Goal: Task Accomplishment & Management: Manage account settings

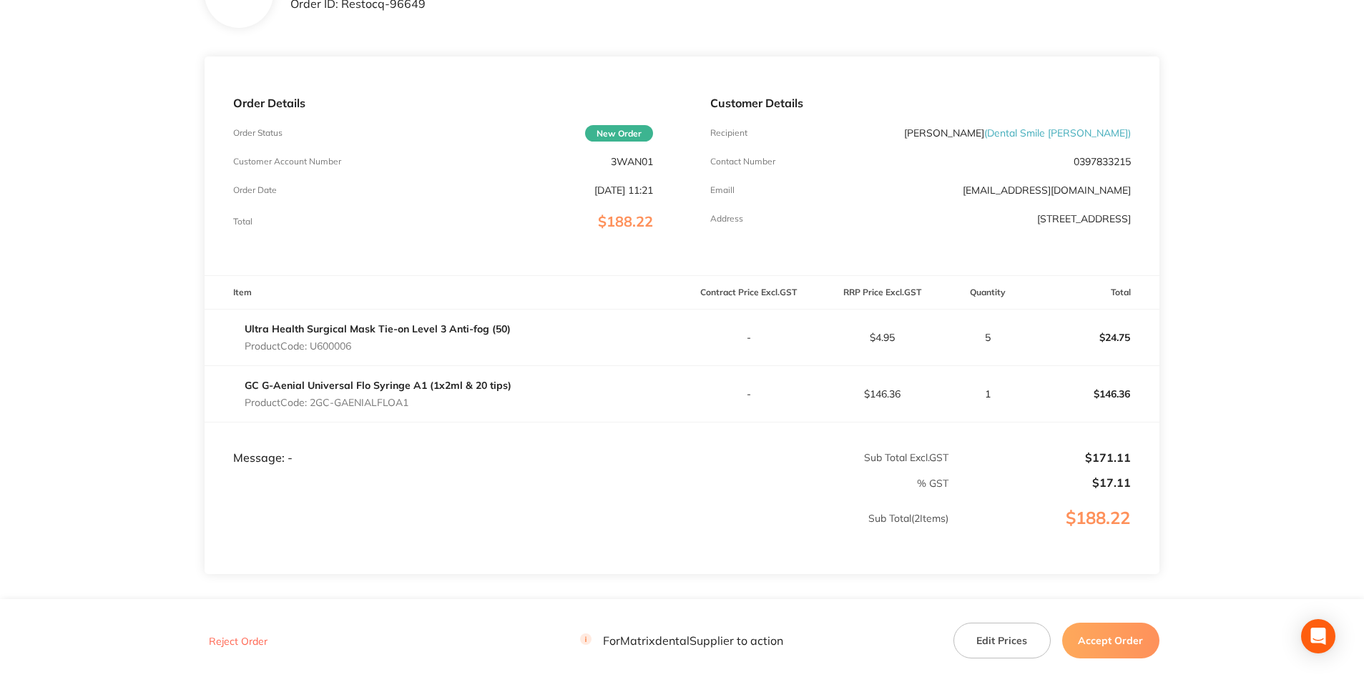
scroll to position [143, 0]
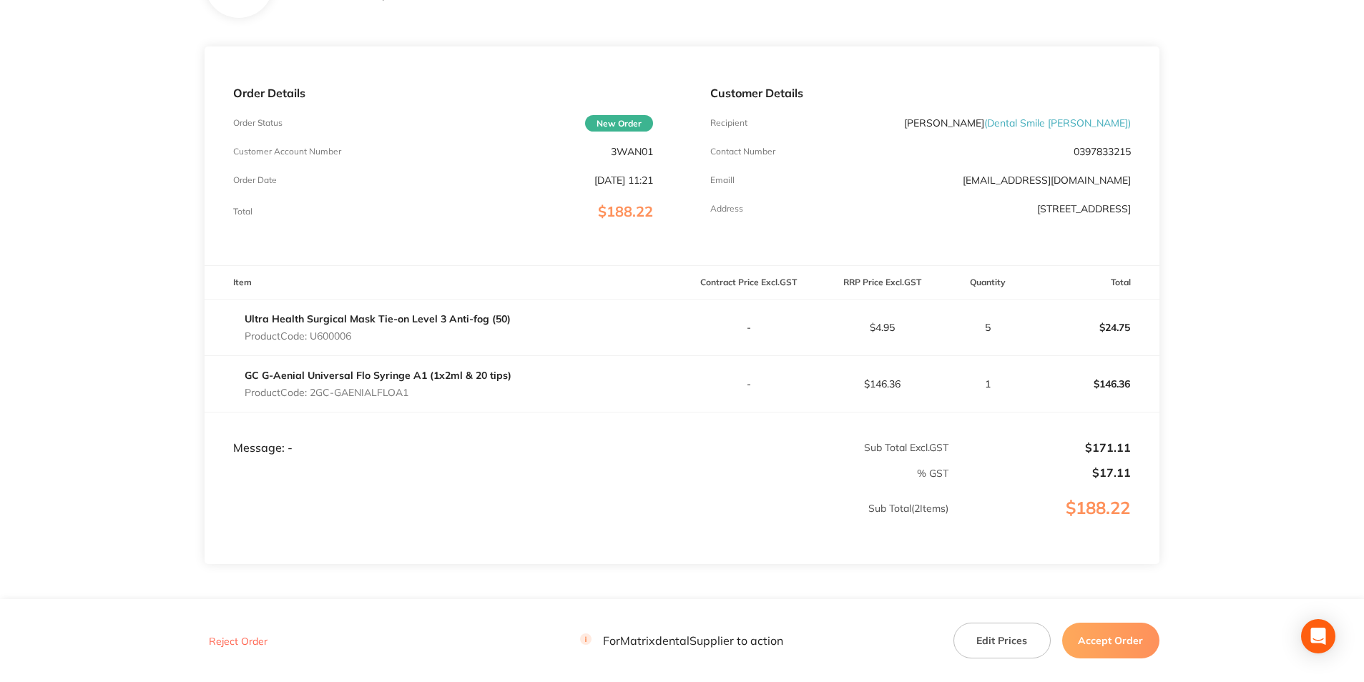
click at [1004, 627] on button "Edit Prices" at bounding box center [1001, 641] width 97 height 36
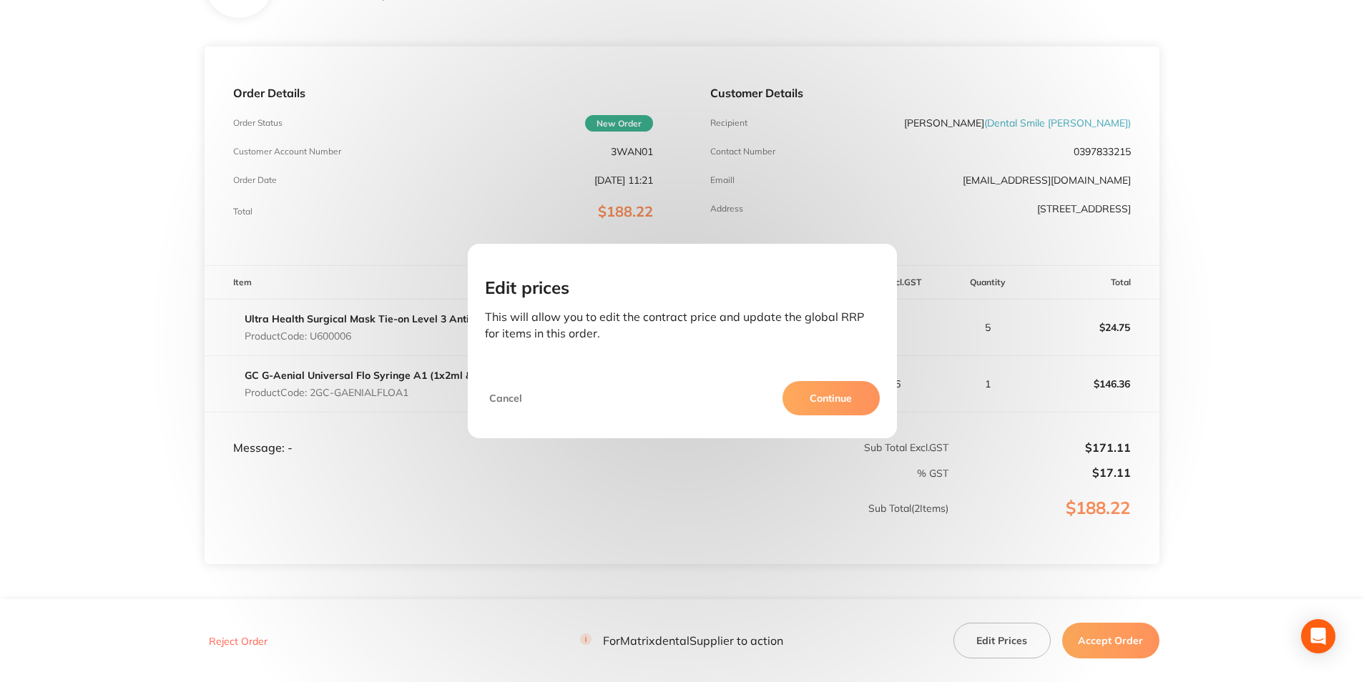
click at [830, 400] on button "Continue" at bounding box center [830, 398] width 97 height 34
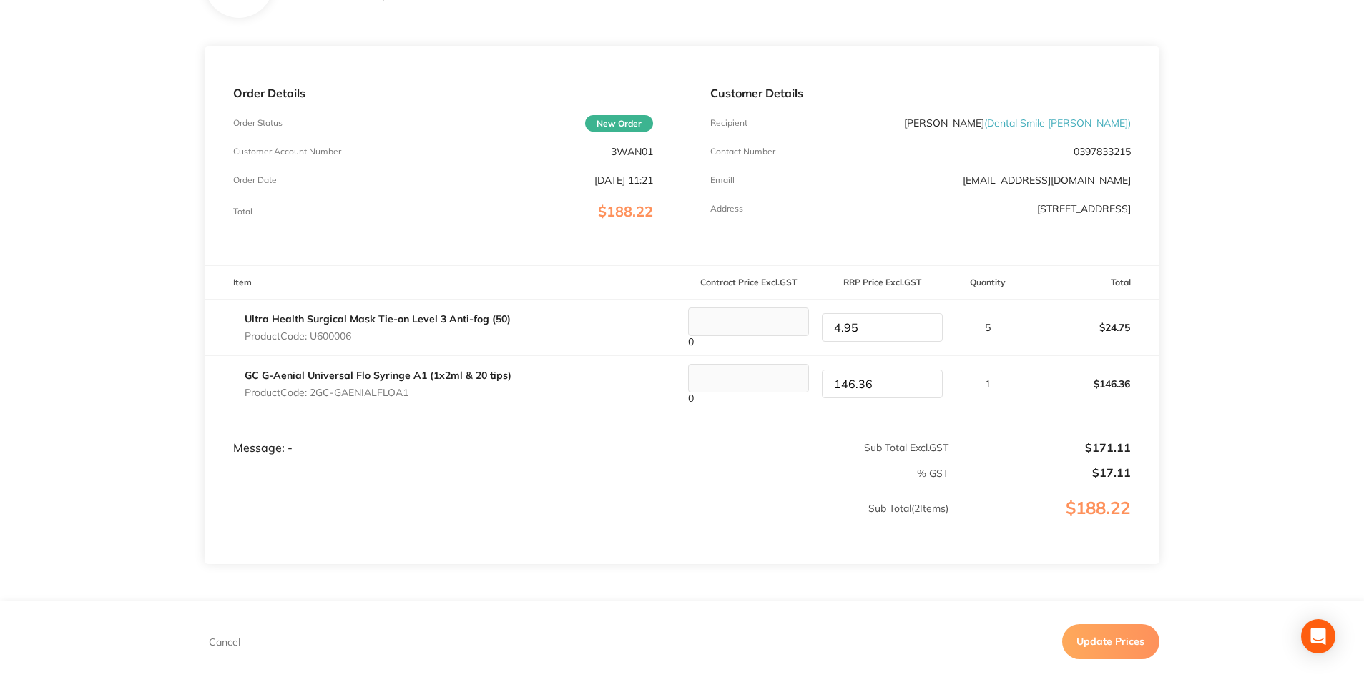
click at [1090, 636] on button "Update Prices" at bounding box center [1110, 642] width 97 height 34
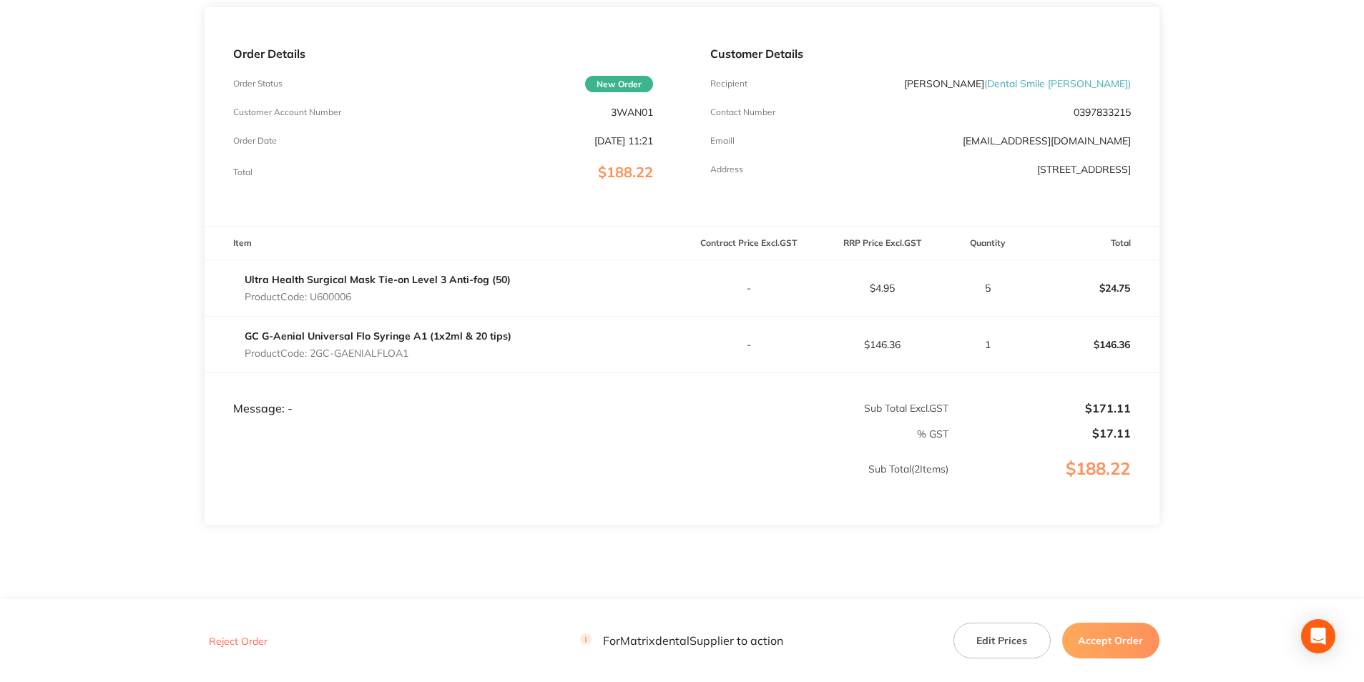
scroll to position [215, 0]
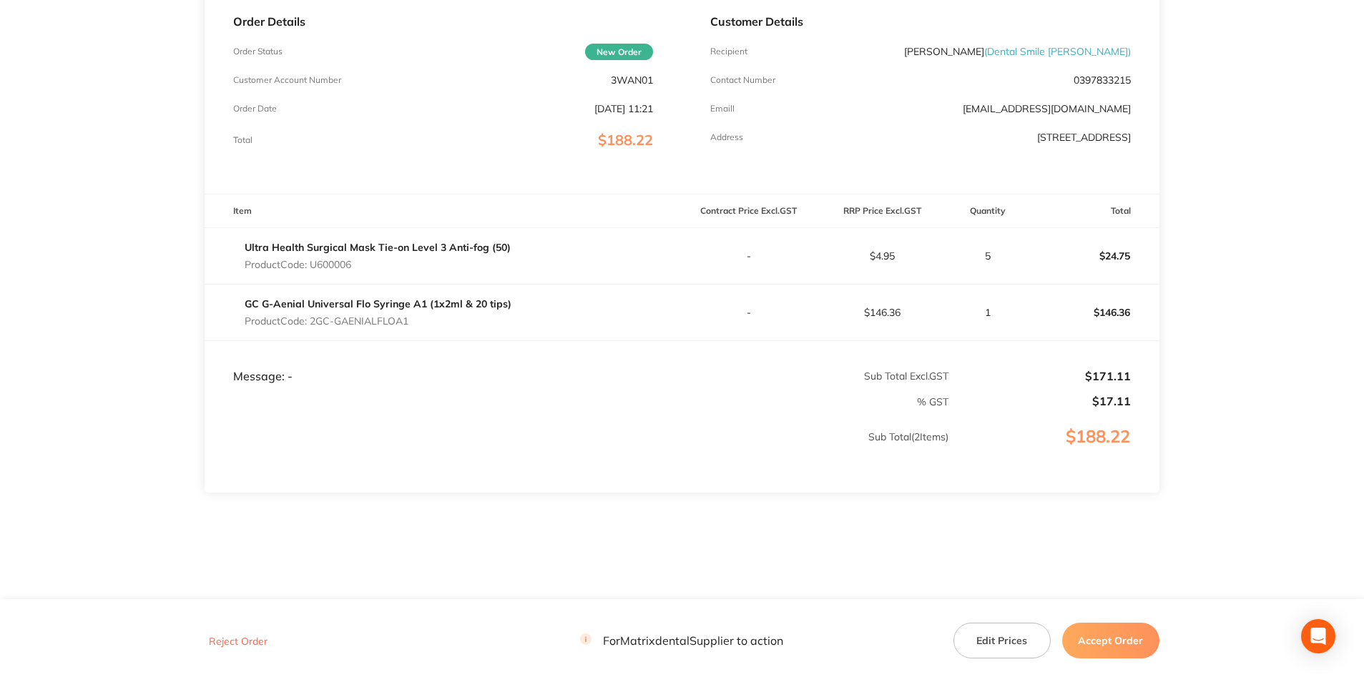
click at [1099, 637] on button "Accept Order" at bounding box center [1110, 641] width 97 height 36
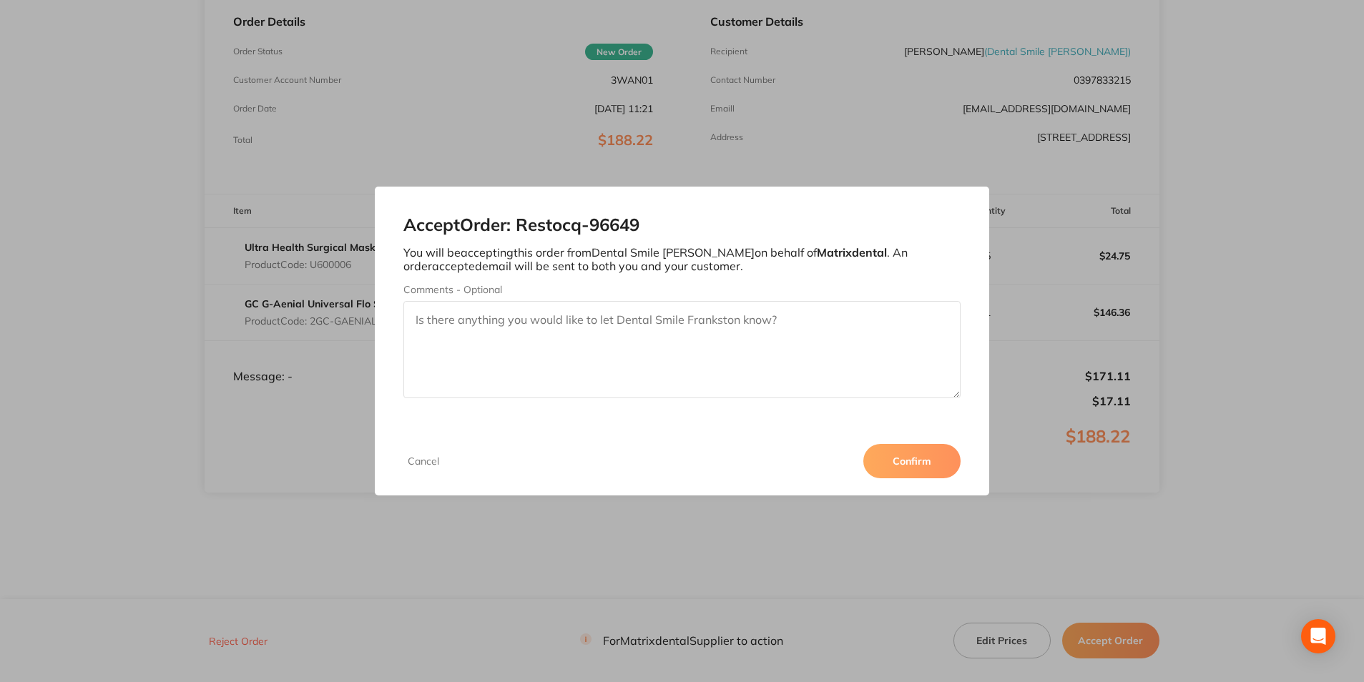
click at [642, 290] on label "Comments - Optional" at bounding box center [681, 289] width 556 height 11
click at [642, 301] on textarea "Comments - Optional" at bounding box center [681, 349] width 556 height 97
click at [613, 332] on textarea "Comments - Optional" at bounding box center [681, 349] width 556 height 97
type textarea "Thank You"
click at [908, 476] on button "Confirm" at bounding box center [911, 461] width 97 height 34
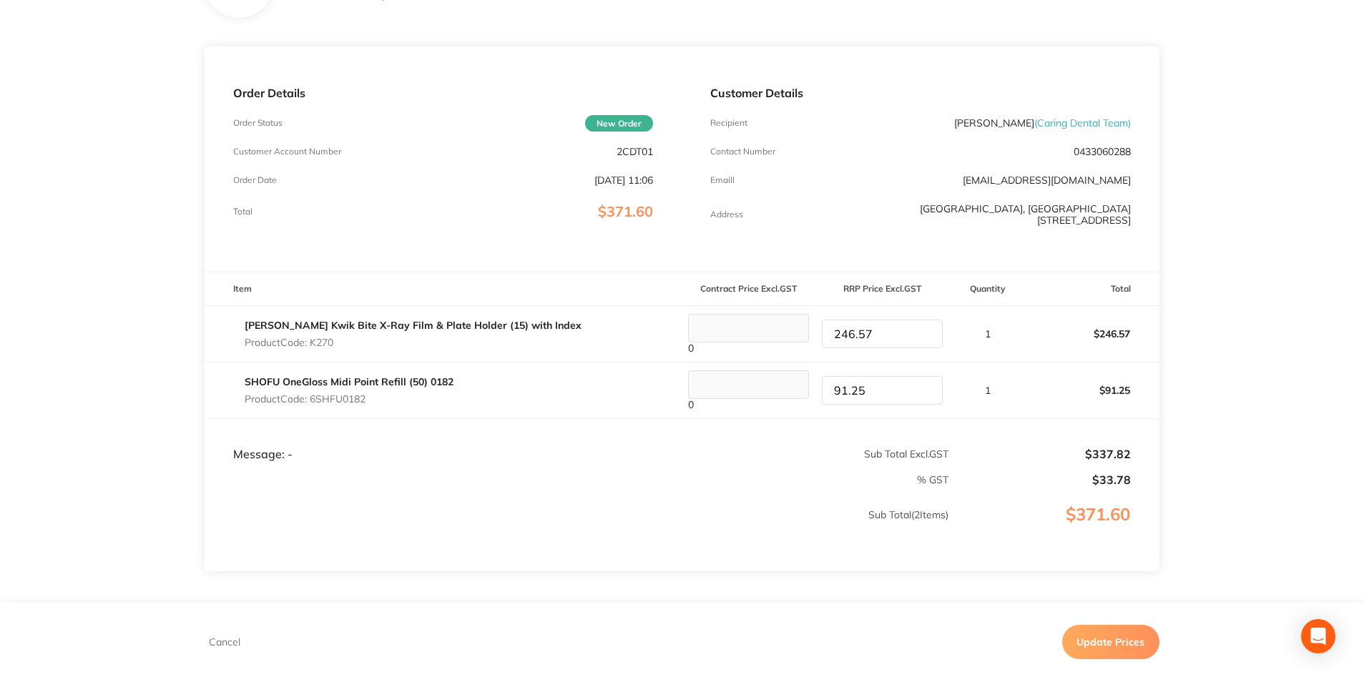
click at [1123, 639] on button "Update Prices" at bounding box center [1110, 642] width 97 height 34
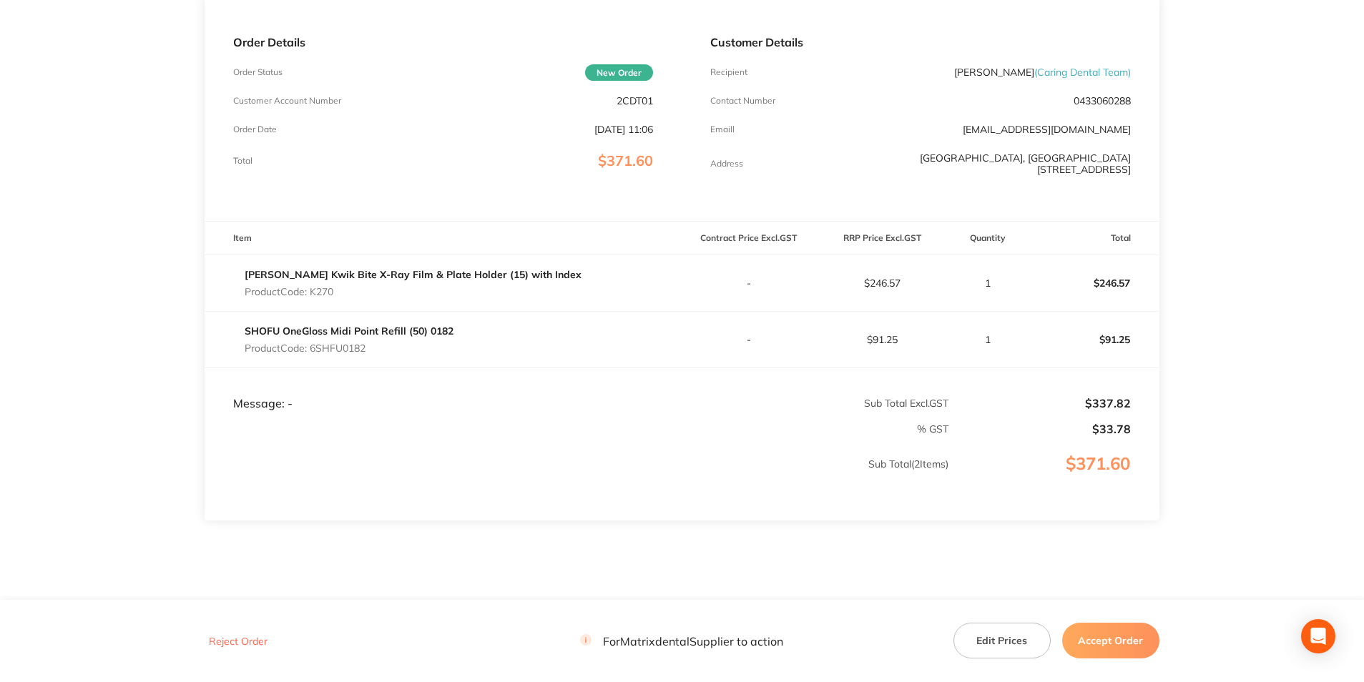
scroll to position [229, 0]
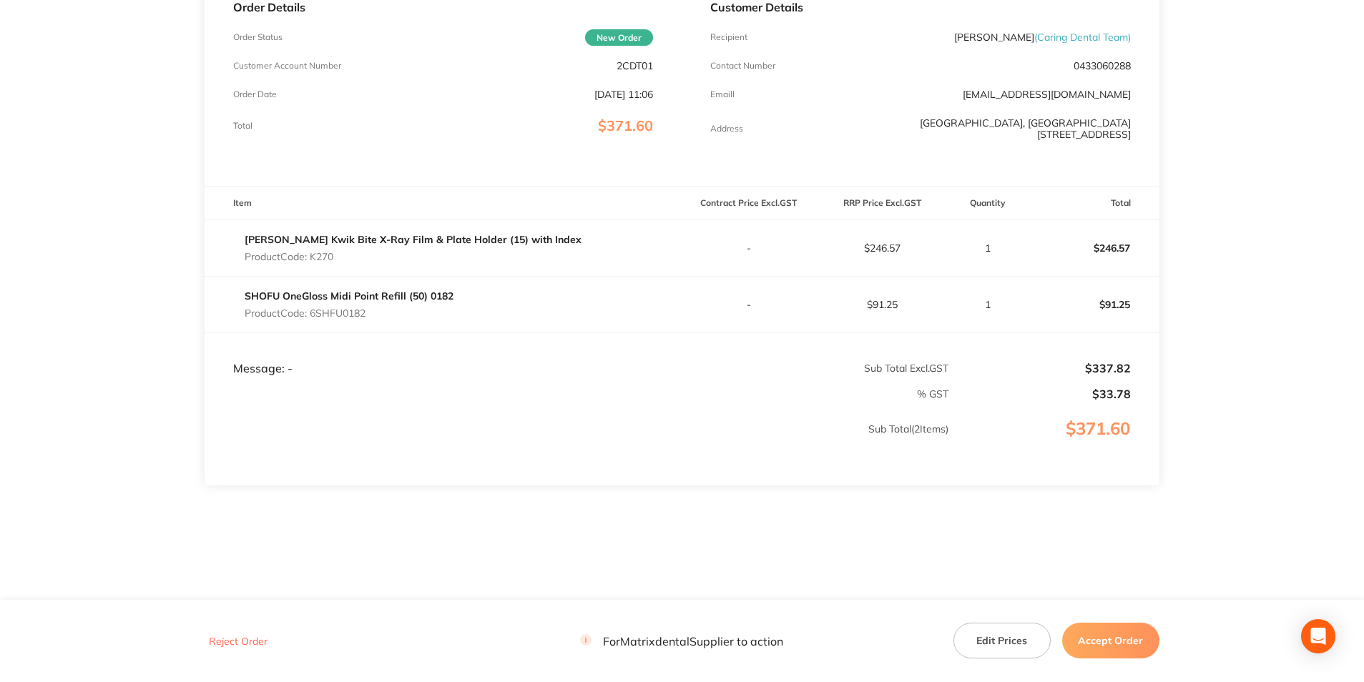
click at [1112, 640] on button "Accept Order" at bounding box center [1110, 641] width 97 height 36
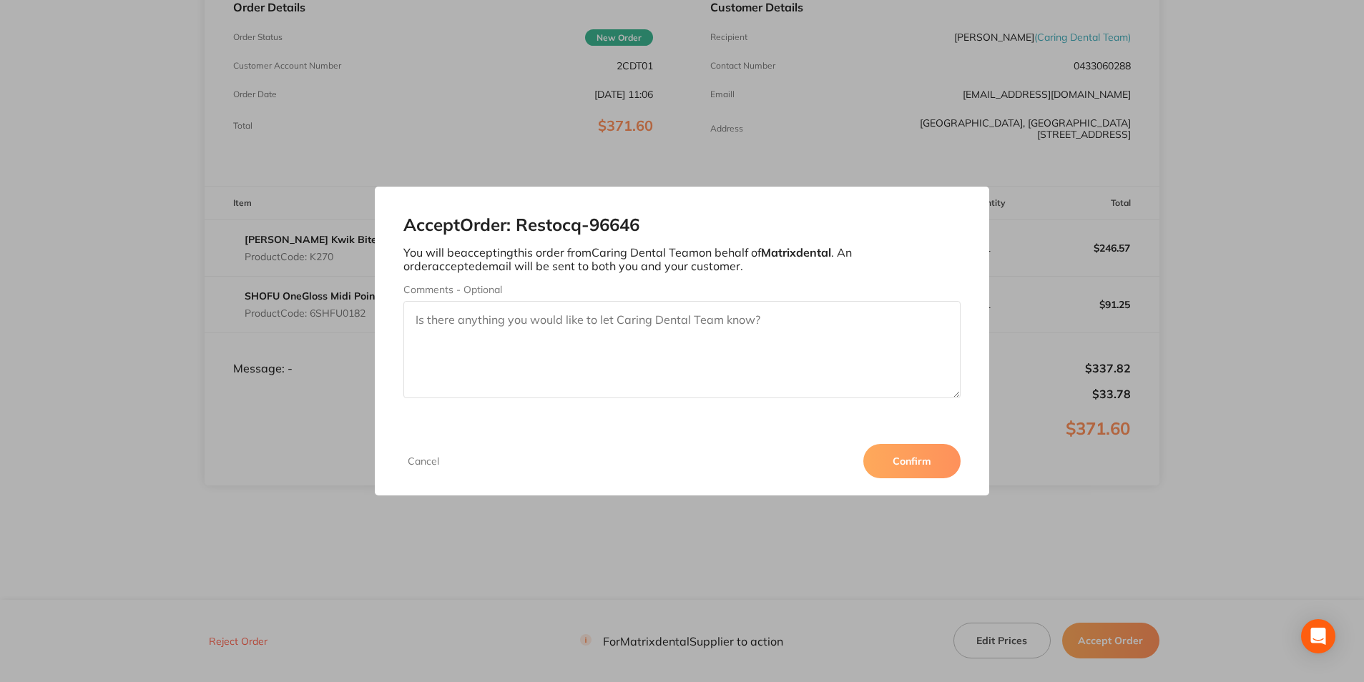
click at [580, 341] on textarea "Comments - Optional" at bounding box center [681, 349] width 556 height 97
type textarea "Thank You"
click at [942, 470] on button "Confirm" at bounding box center [911, 461] width 97 height 34
